Goal: Information Seeking & Learning: Compare options

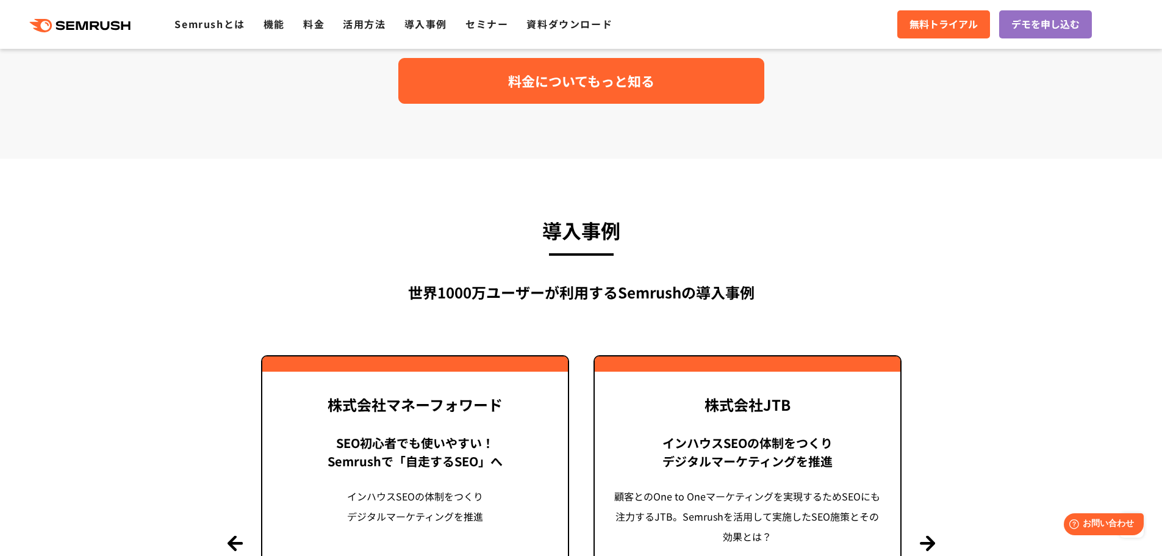
scroll to position [2563, 0]
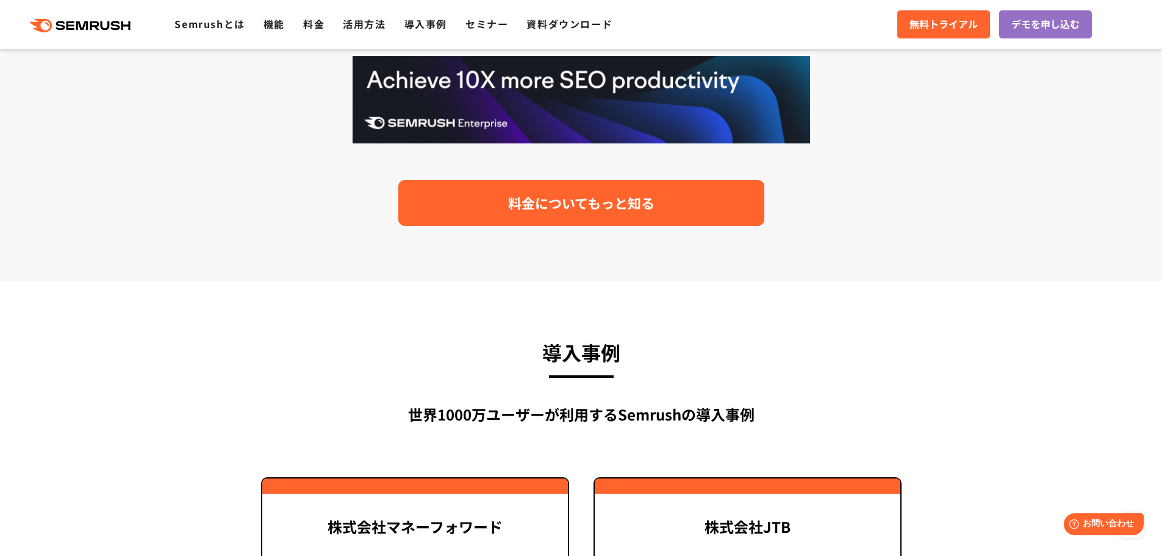
click at [555, 211] on span "料金についてもっと知る" at bounding box center [581, 202] width 146 height 21
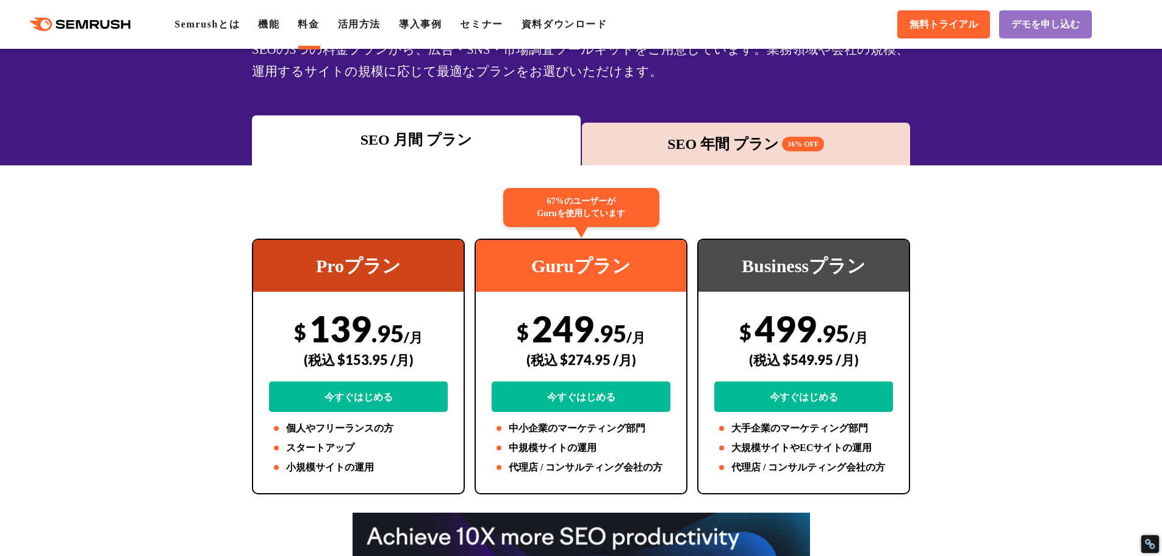
scroll to position [122, 0]
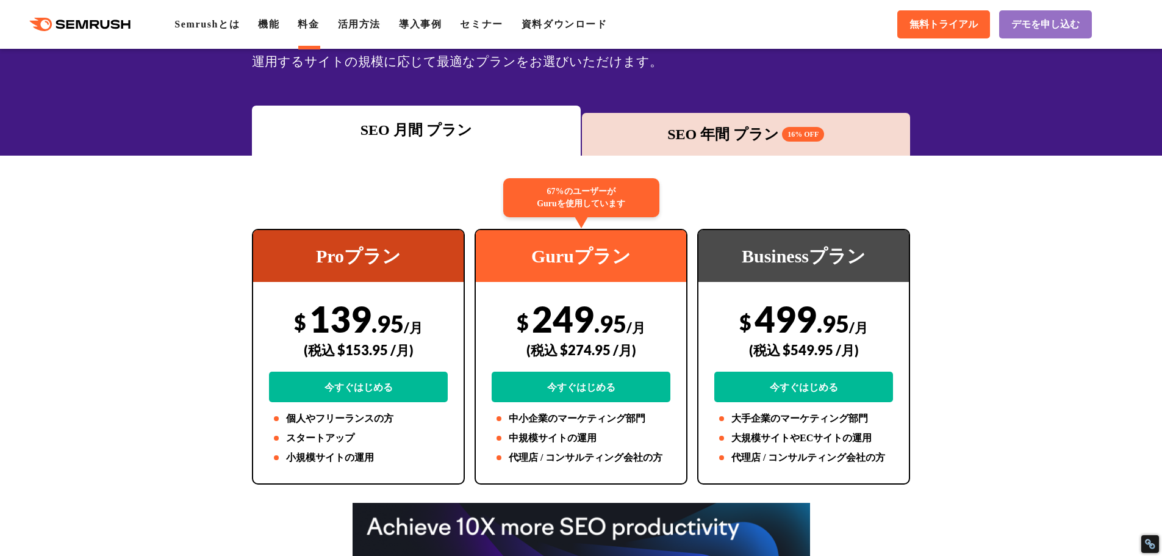
click at [558, 199] on div "67%のユーザーが Guruを使用しています" at bounding box center [581, 197] width 156 height 39
click at [757, 135] on div "SEO 年間 プラン 16% OFF" at bounding box center [746, 134] width 317 height 22
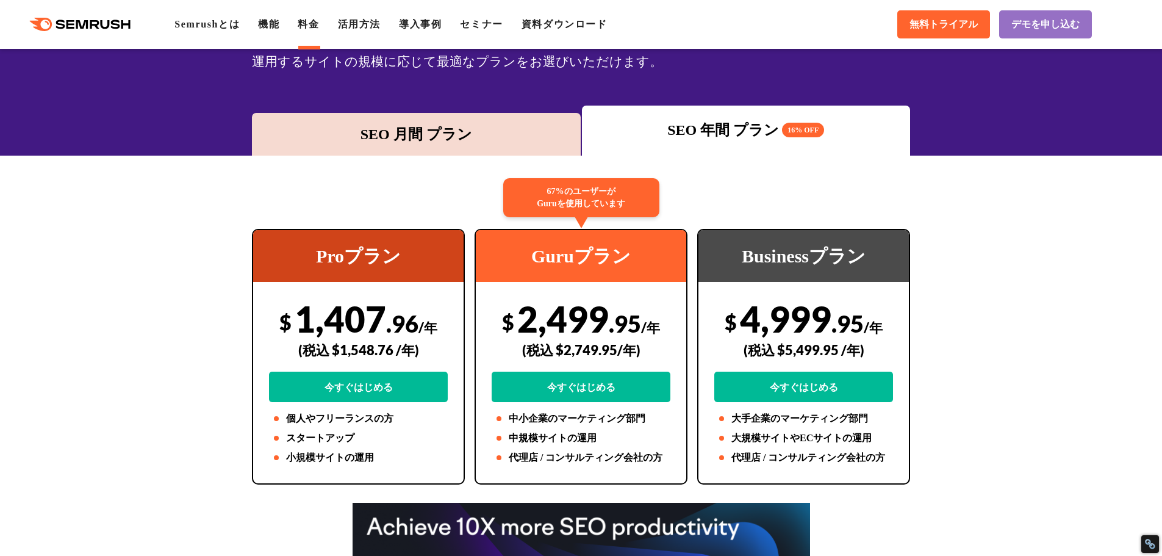
click at [479, 132] on div "SEO 月間 プラン" at bounding box center [416, 134] width 317 height 22
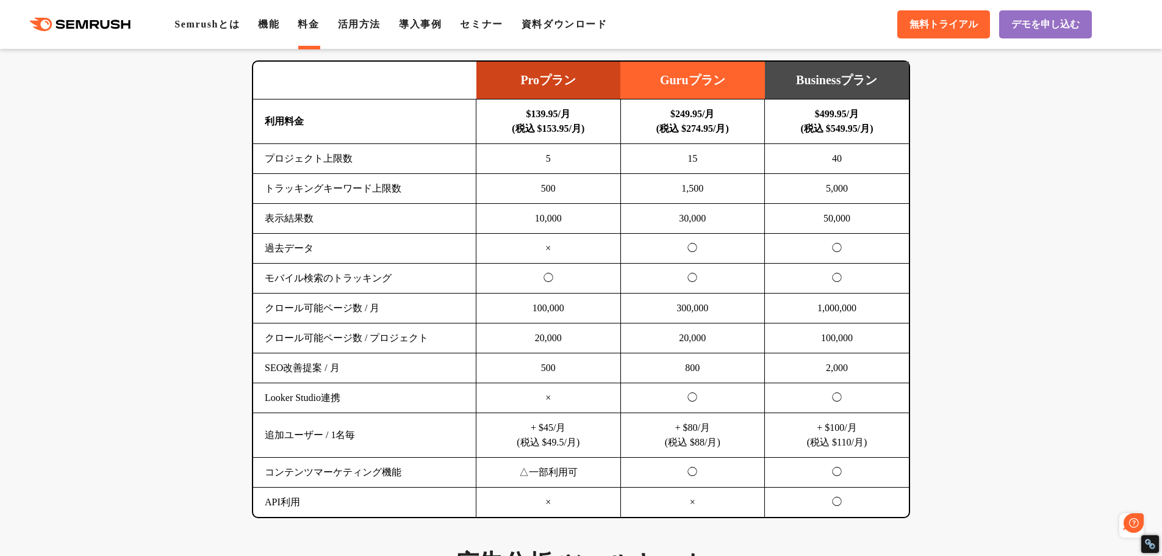
scroll to position [0, 0]
drag, startPoint x: 295, startPoint y: 166, endPoint x: 417, endPoint y: 161, distance: 121.5
click at [345, 164] on td "プロジェクト上限数" at bounding box center [364, 159] width 223 height 30
click at [529, 160] on td "5" at bounding box center [549, 159] width 145 height 30
click at [495, 196] on td "500" at bounding box center [549, 189] width 145 height 30
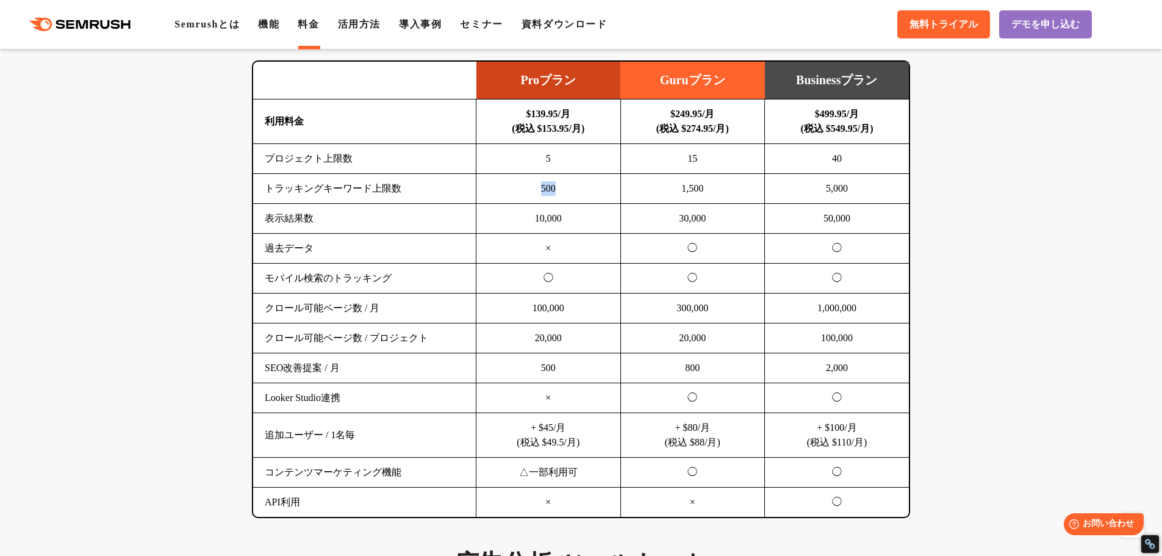
drag, startPoint x: 536, startPoint y: 192, endPoint x: 592, endPoint y: 190, distance: 55.5
click at [592, 190] on td "500" at bounding box center [549, 189] width 145 height 30
click at [572, 221] on td "10,000" at bounding box center [549, 219] width 145 height 30
drag, startPoint x: 544, startPoint y: 223, endPoint x: 594, endPoint y: 223, distance: 49.4
click at [594, 223] on td "10,000" at bounding box center [549, 219] width 145 height 30
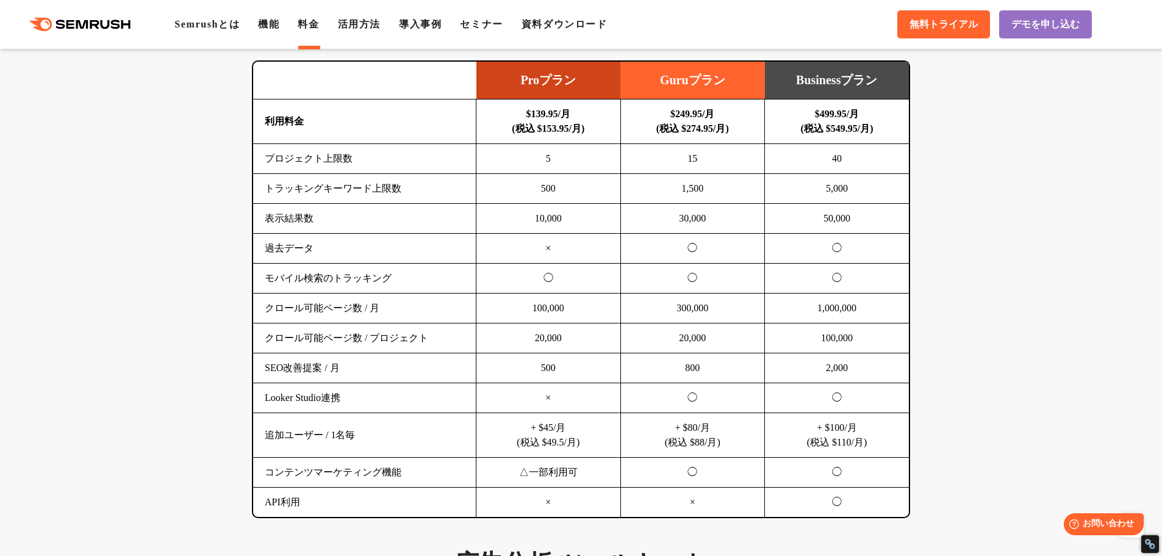
click at [702, 226] on td "30,000" at bounding box center [693, 219] width 145 height 30
drag, startPoint x: 652, startPoint y: 223, endPoint x: 715, endPoint y: 223, distance: 62.8
click at [715, 223] on td "30,000" at bounding box center [693, 219] width 145 height 30
click at [791, 212] on td "50,000" at bounding box center [837, 219] width 145 height 30
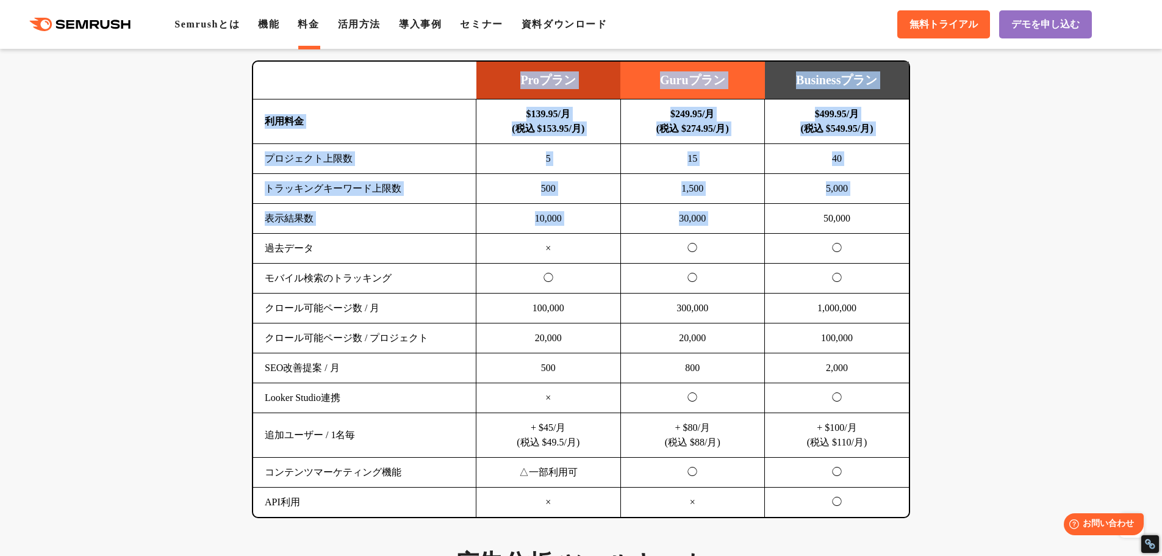
drag, startPoint x: 825, startPoint y: 212, endPoint x: 917, endPoint y: 217, distance: 92.2
click at [917, 217] on div "SEO分析 ツールキット キーワード調査やコンテンツ最適化、サイト診断、競合分析、成果の可視化までを一括支援するツールです 横にスワイプしてください Proプ…" at bounding box center [581, 244] width 683 height 547
click at [849, 228] on td "50,000" at bounding box center [837, 219] width 145 height 30
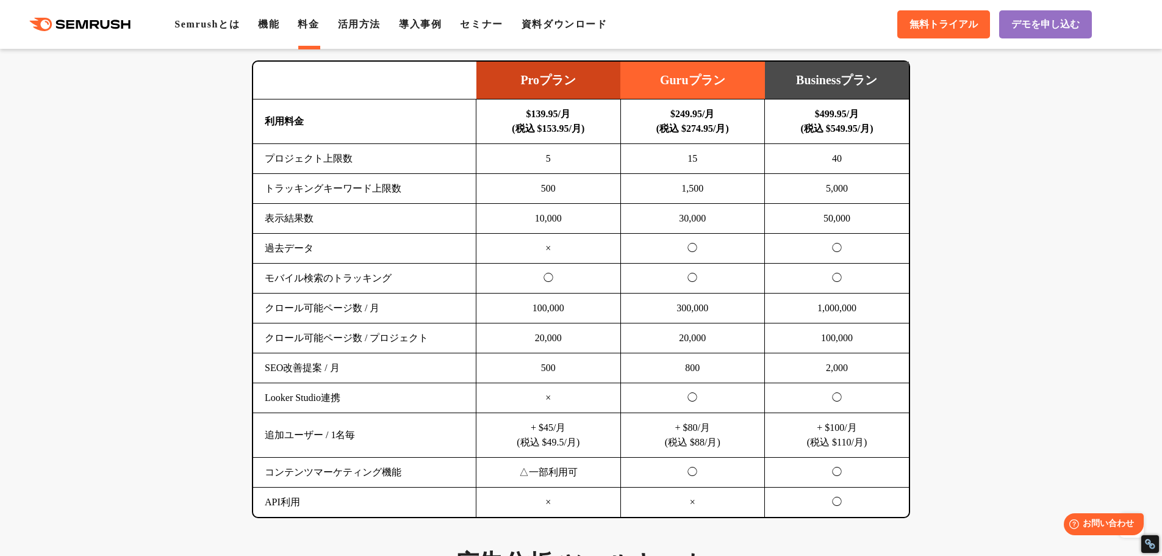
drag, startPoint x: 672, startPoint y: 223, endPoint x: 707, endPoint y: 221, distance: 35.4
click at [707, 221] on td "30,000" at bounding box center [693, 219] width 145 height 30
click at [672, 310] on td "300,000" at bounding box center [693, 308] width 145 height 30
